Goal: Check status: Check status

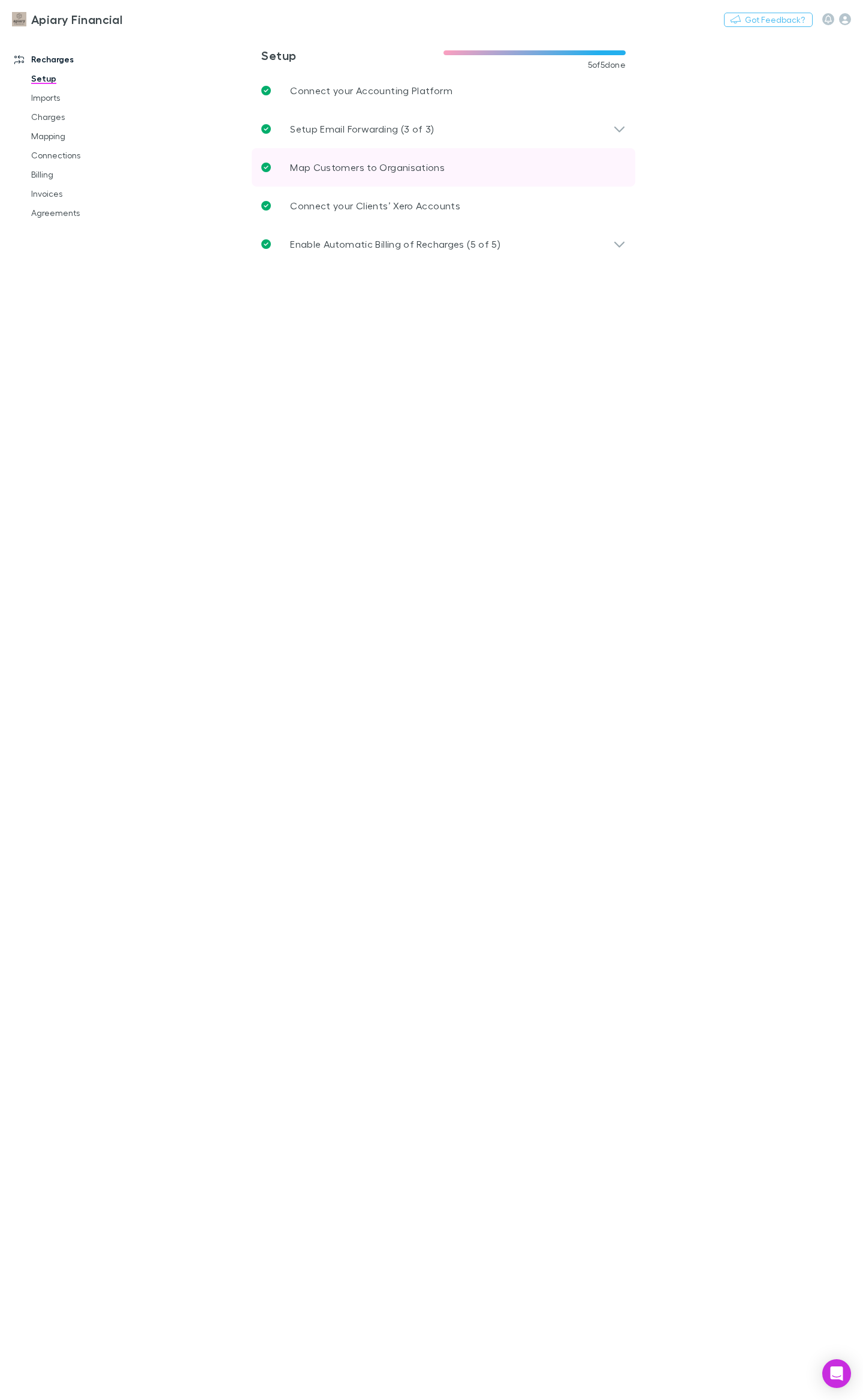
drag, startPoint x: 55, startPoint y: 114, endPoint x: 269, endPoint y: 152, distance: 217.3
click at [55, 114] on link "Charges" at bounding box center [88, 116] width 139 height 19
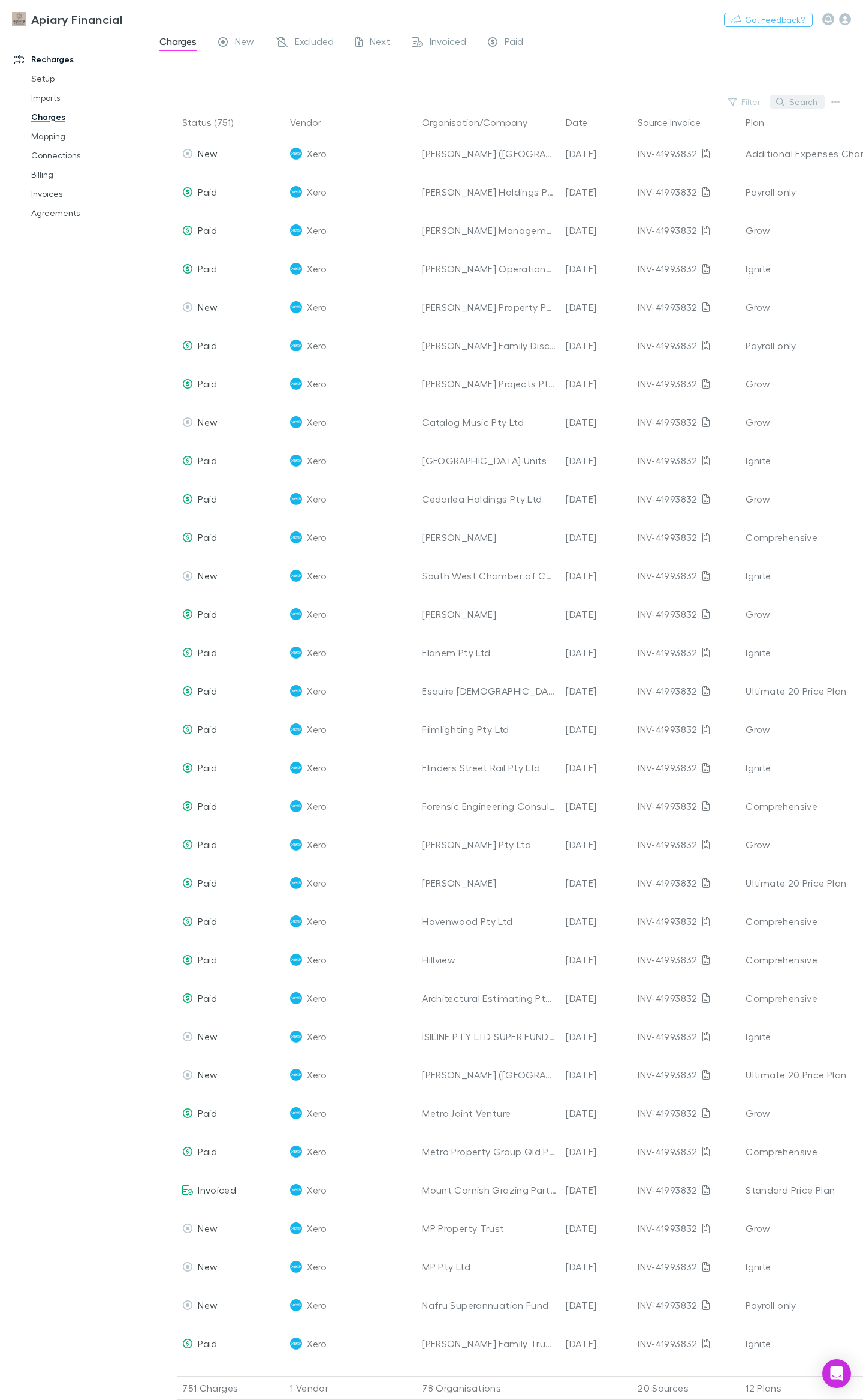
click at [816, 101] on button "Search" at bounding box center [797, 101] width 55 height 14
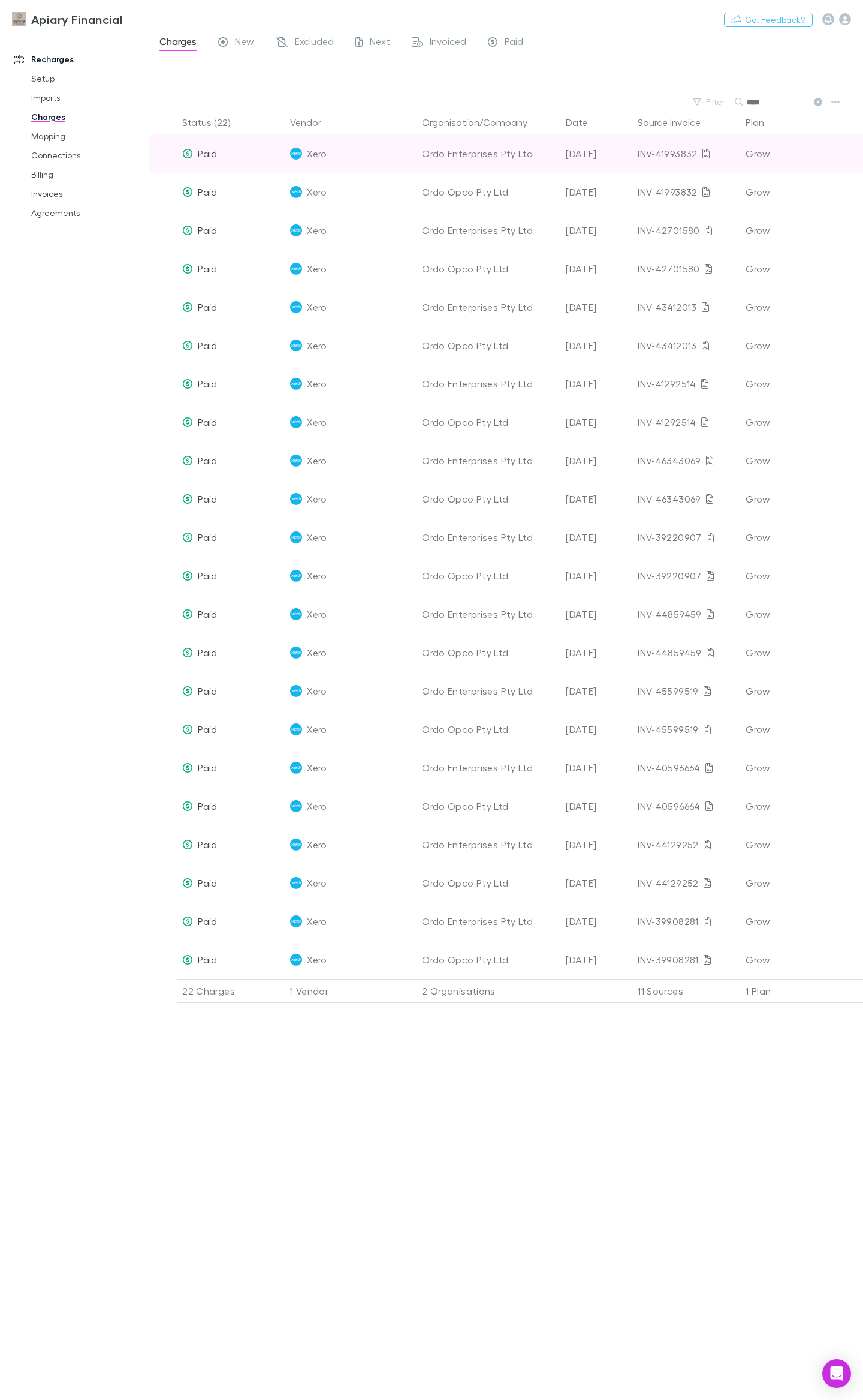
type input "****"
